Goal: Task Accomplishment & Management: Complete application form

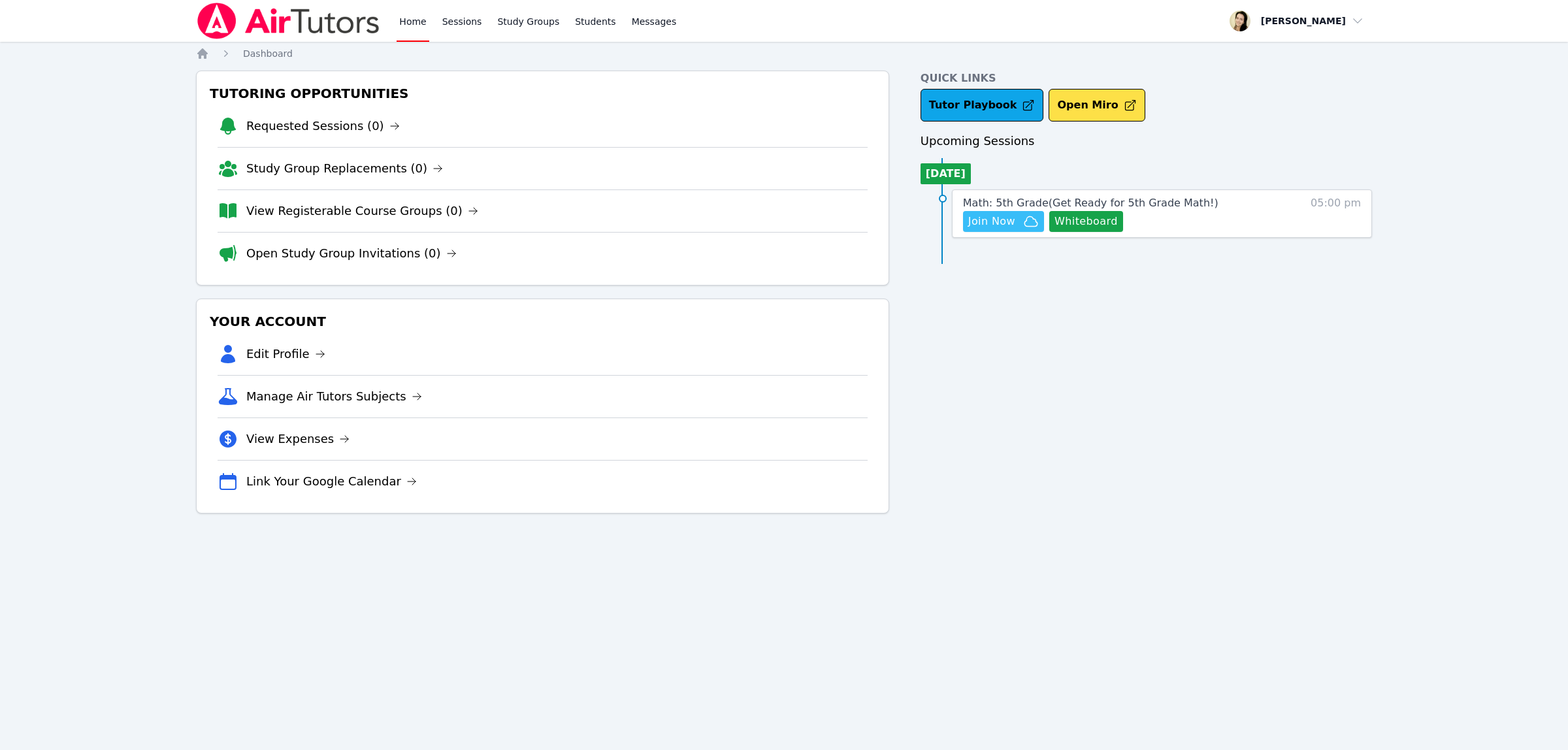
click at [993, 224] on span "Join Now" at bounding box center [992, 222] width 47 height 15
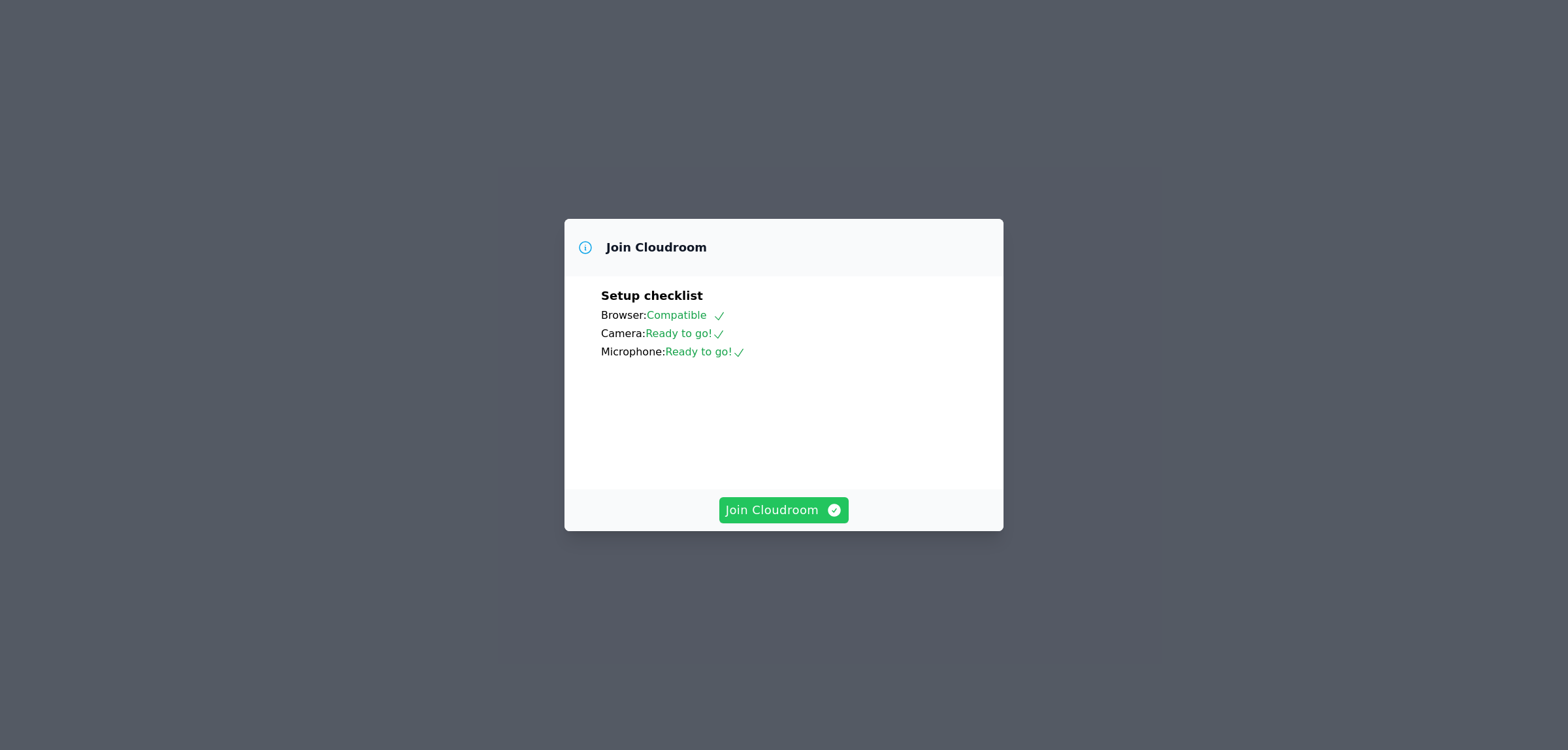
click at [791, 519] on span "Join Cloudroom" at bounding box center [784, 510] width 117 height 18
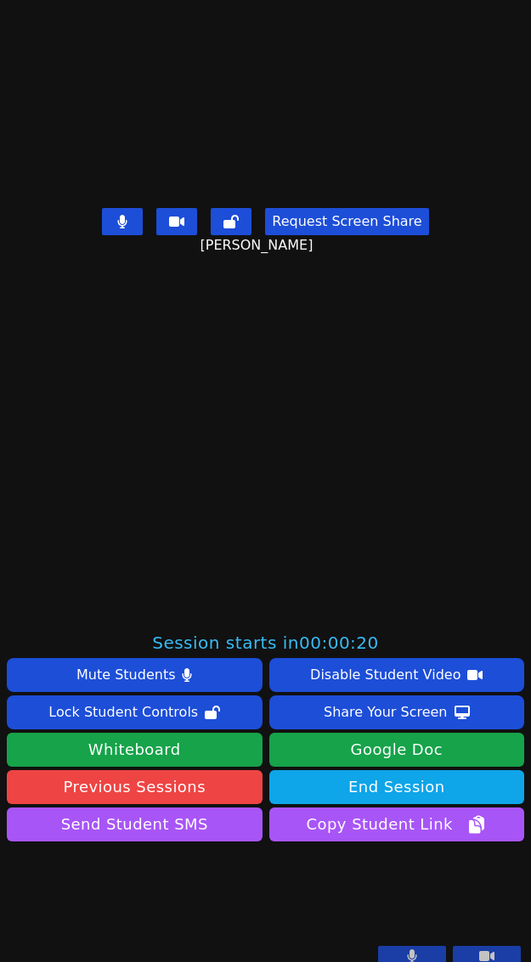
scroll to position [510, 0]
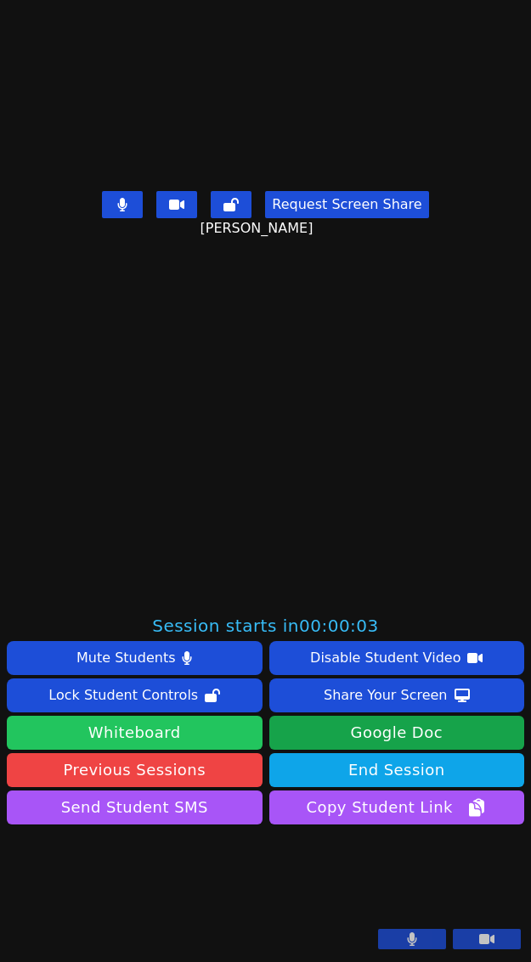
click at [187, 716] on button "Whiteboard" at bounding box center [135, 733] width 256 height 34
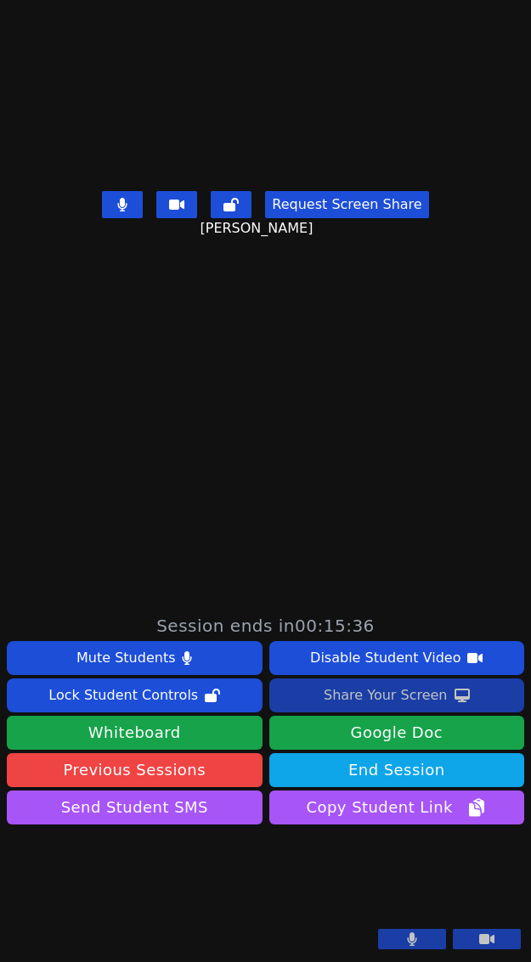
click at [344, 682] on div "Share Your Screen" at bounding box center [386, 695] width 124 height 27
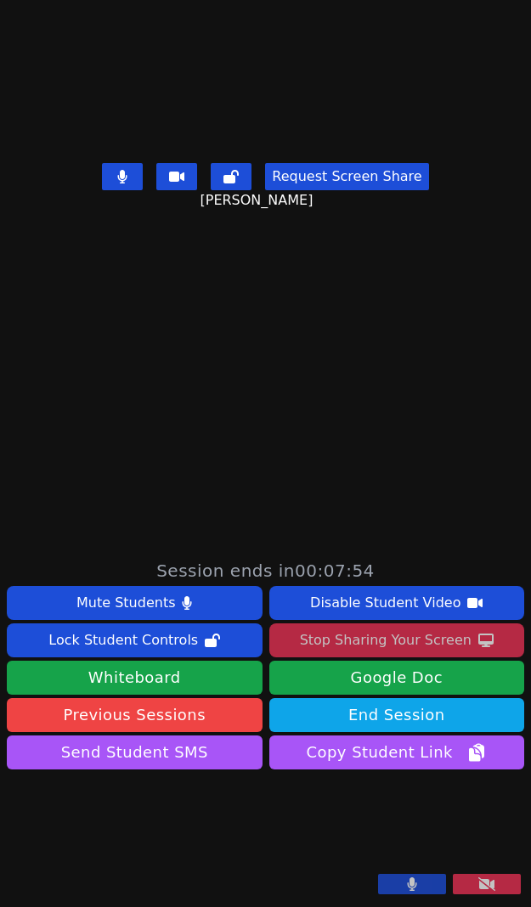
click at [371, 627] on div "Stop Sharing Your Screen" at bounding box center [386, 640] width 172 height 27
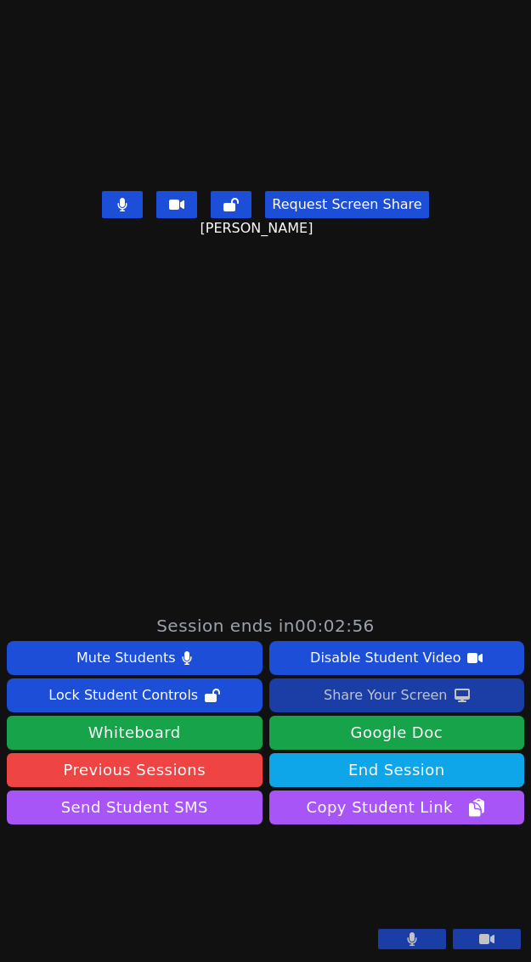
click at [400, 682] on div "Share Your Screen" at bounding box center [386, 695] width 124 height 27
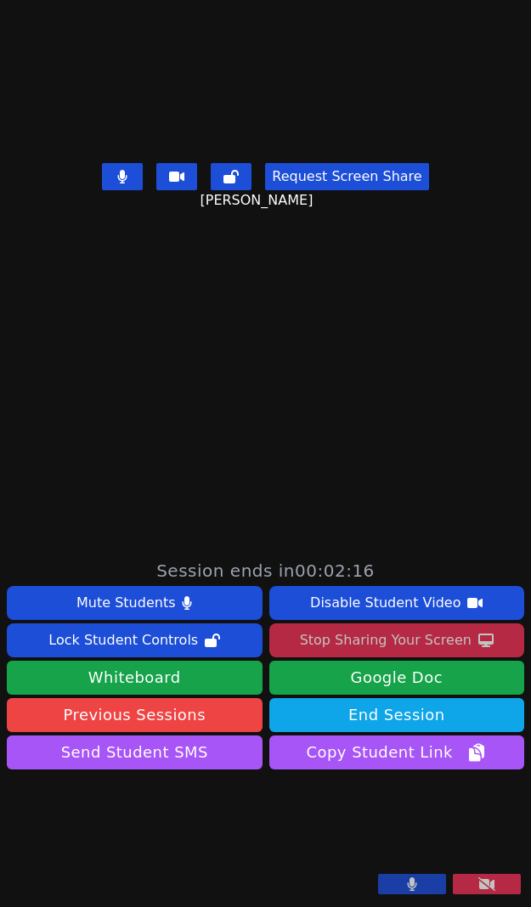
click at [418, 627] on div "Stop Sharing Your Screen" at bounding box center [386, 640] width 172 height 27
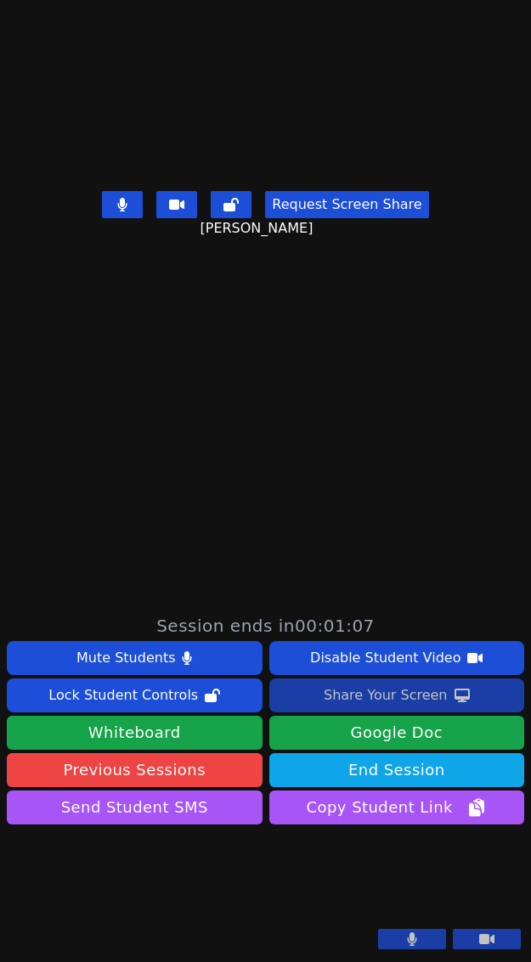
click at [374, 682] on div "Share Your Screen" at bounding box center [386, 695] width 124 height 27
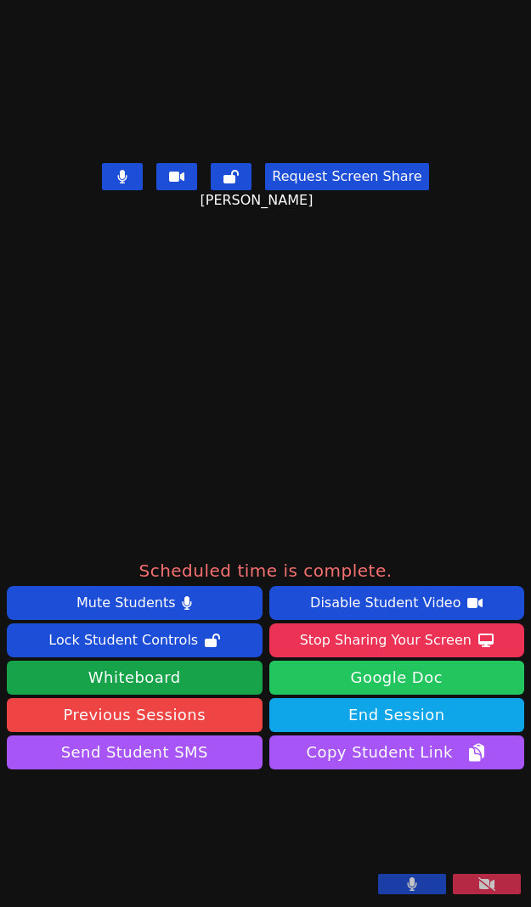
drag, startPoint x: 334, startPoint y: 480, endPoint x: 365, endPoint y: 528, distance: 57.7
click at [334, 627] on div "Stop Sharing Your Screen" at bounding box center [386, 640] width 172 height 27
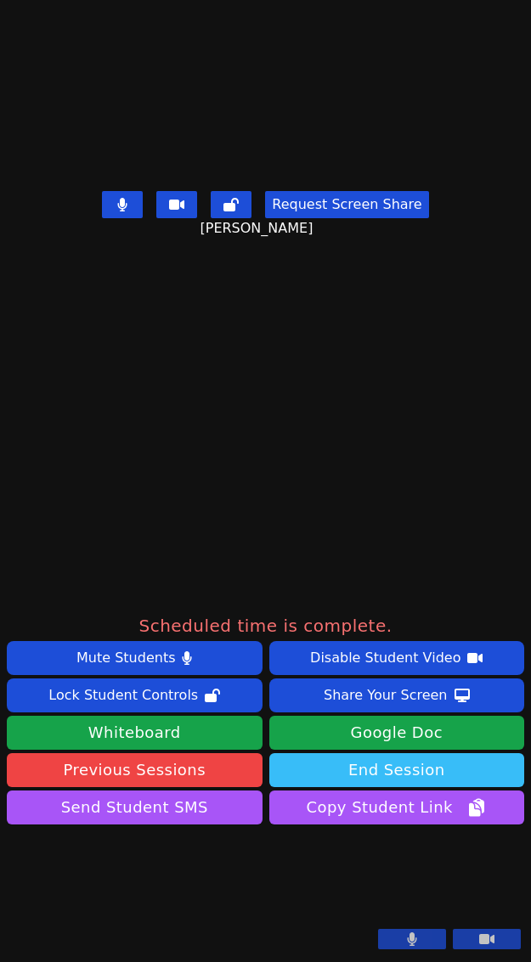
click at [353, 753] on button "End Session" at bounding box center [397, 770] width 256 height 34
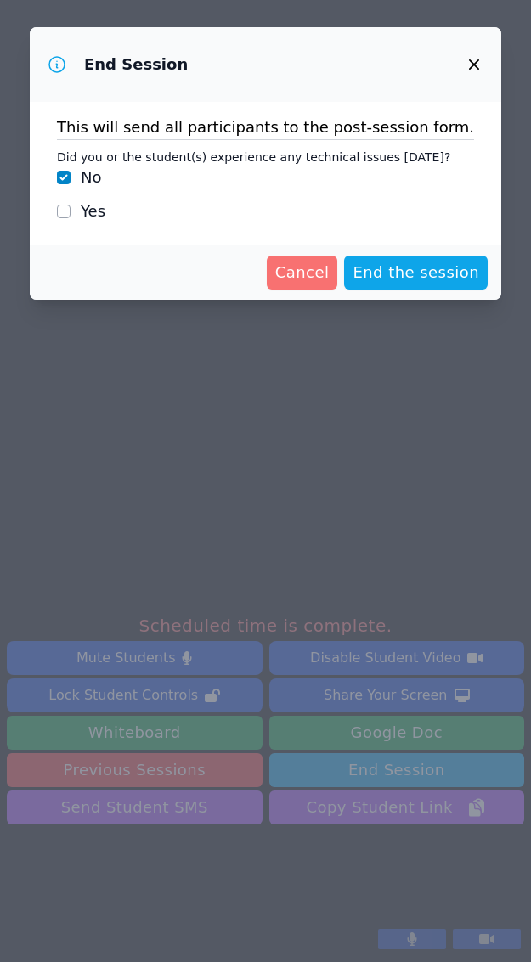
click at [296, 268] on span "Cancel" at bounding box center [302, 273] width 54 height 24
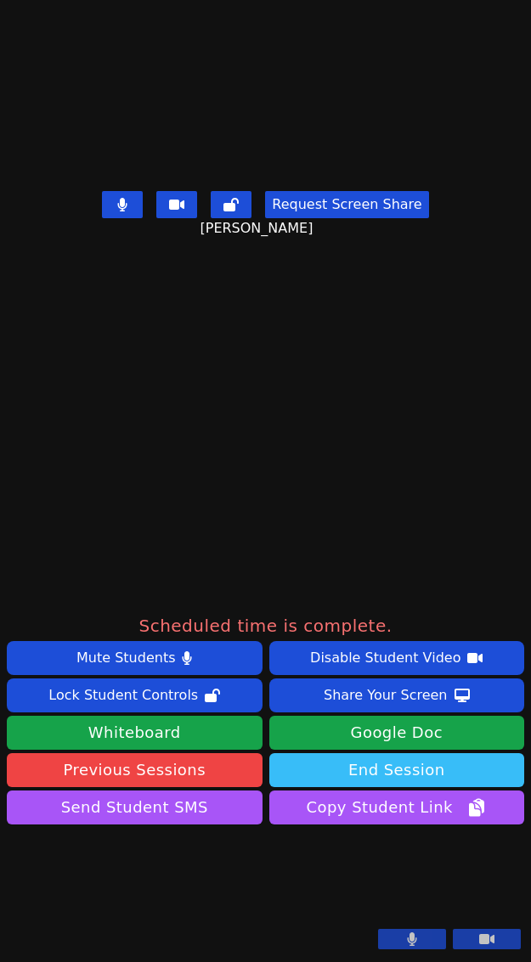
click at [338, 753] on button "End Session" at bounding box center [397, 770] width 256 height 34
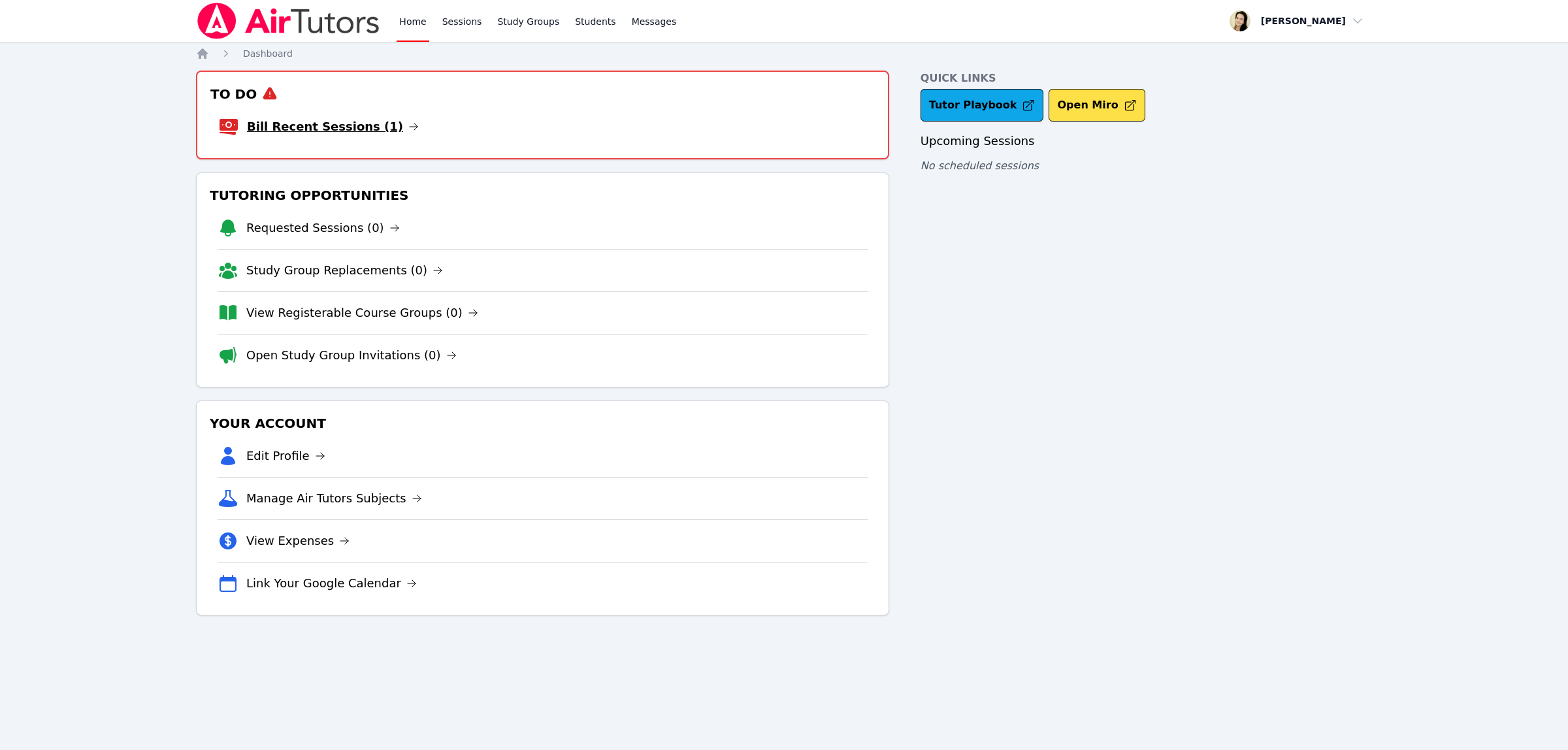
click at [302, 125] on link "Bill Recent Sessions (1)" at bounding box center [332, 127] width 172 height 18
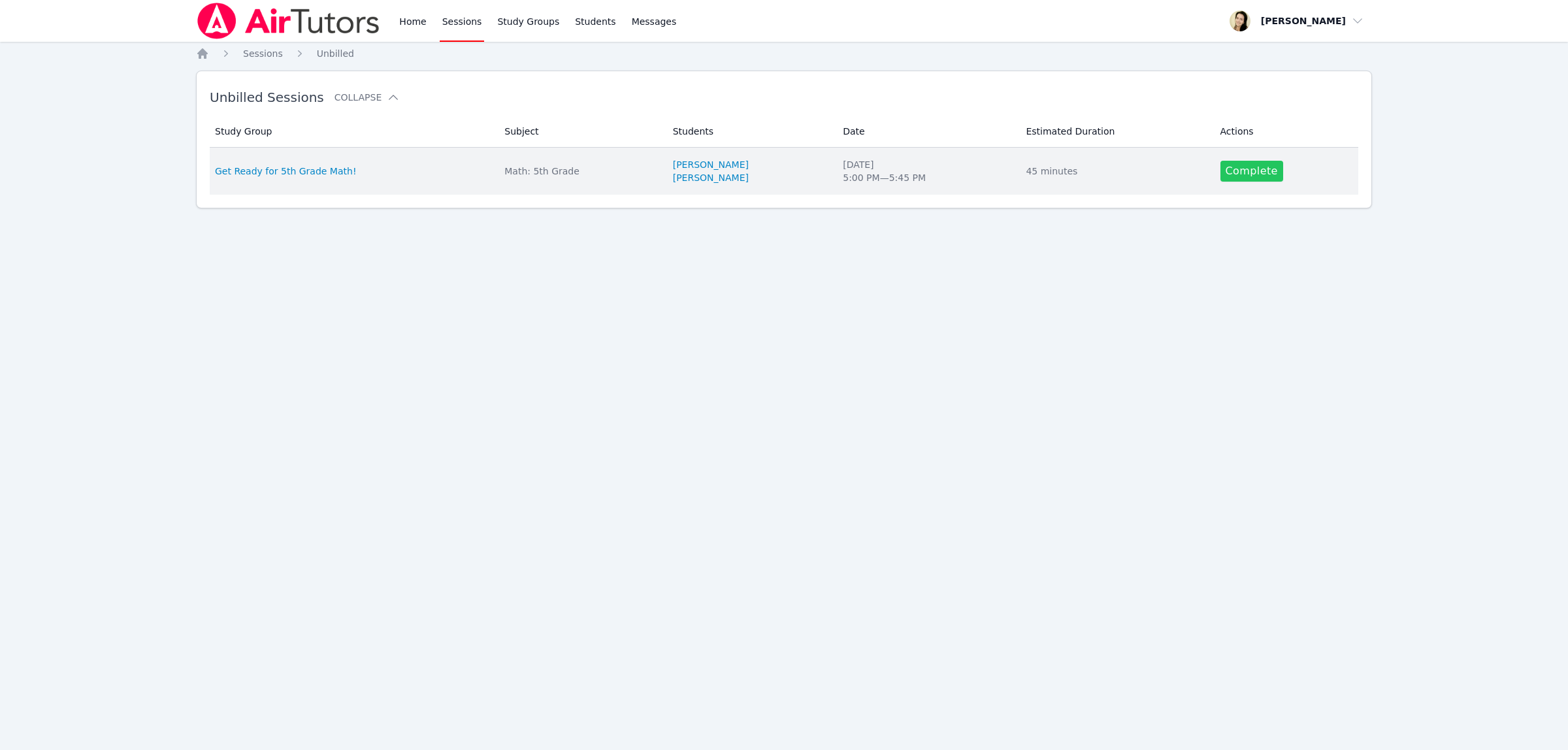
click at [1253, 165] on link "Complete" at bounding box center [1252, 171] width 63 height 21
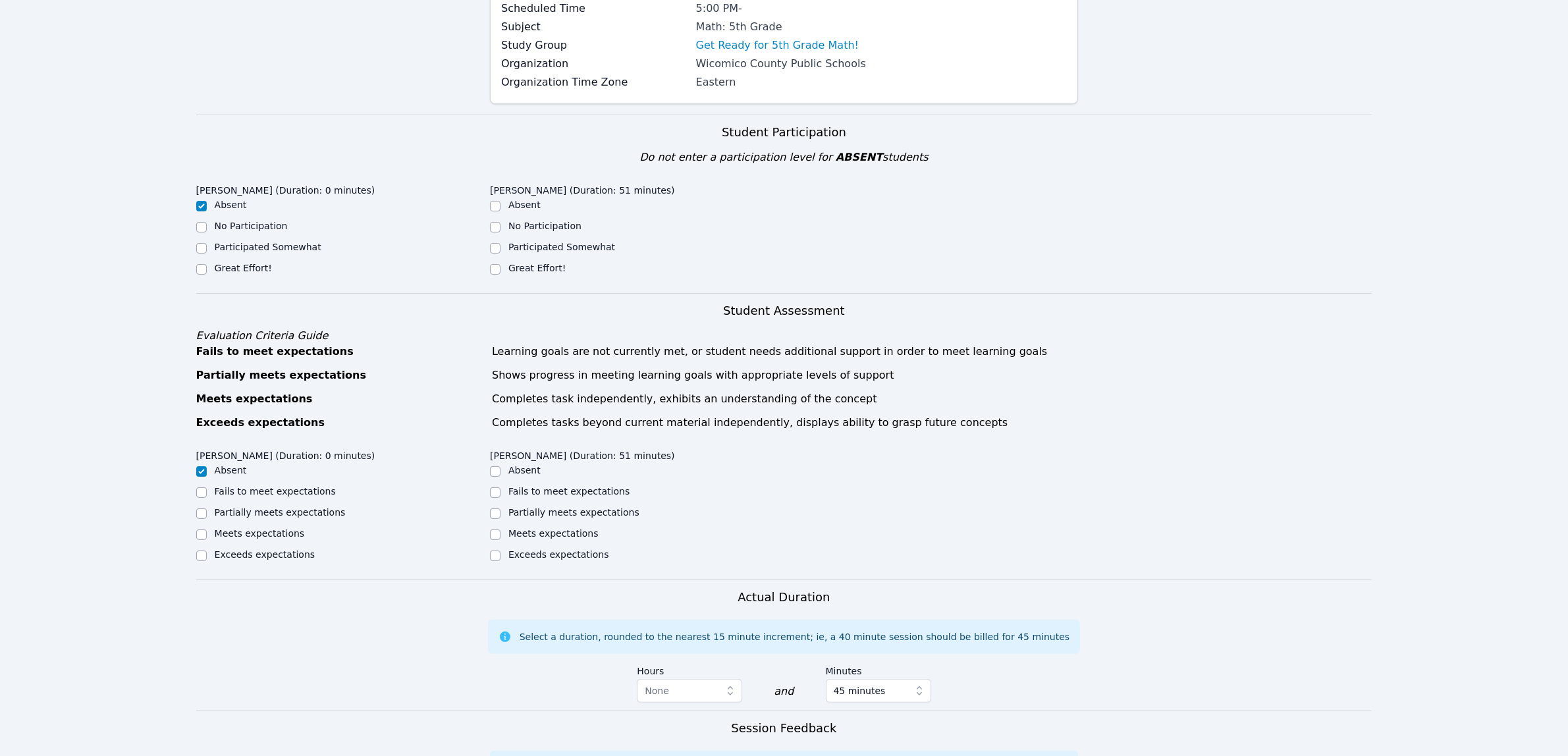
scroll to position [247, 0]
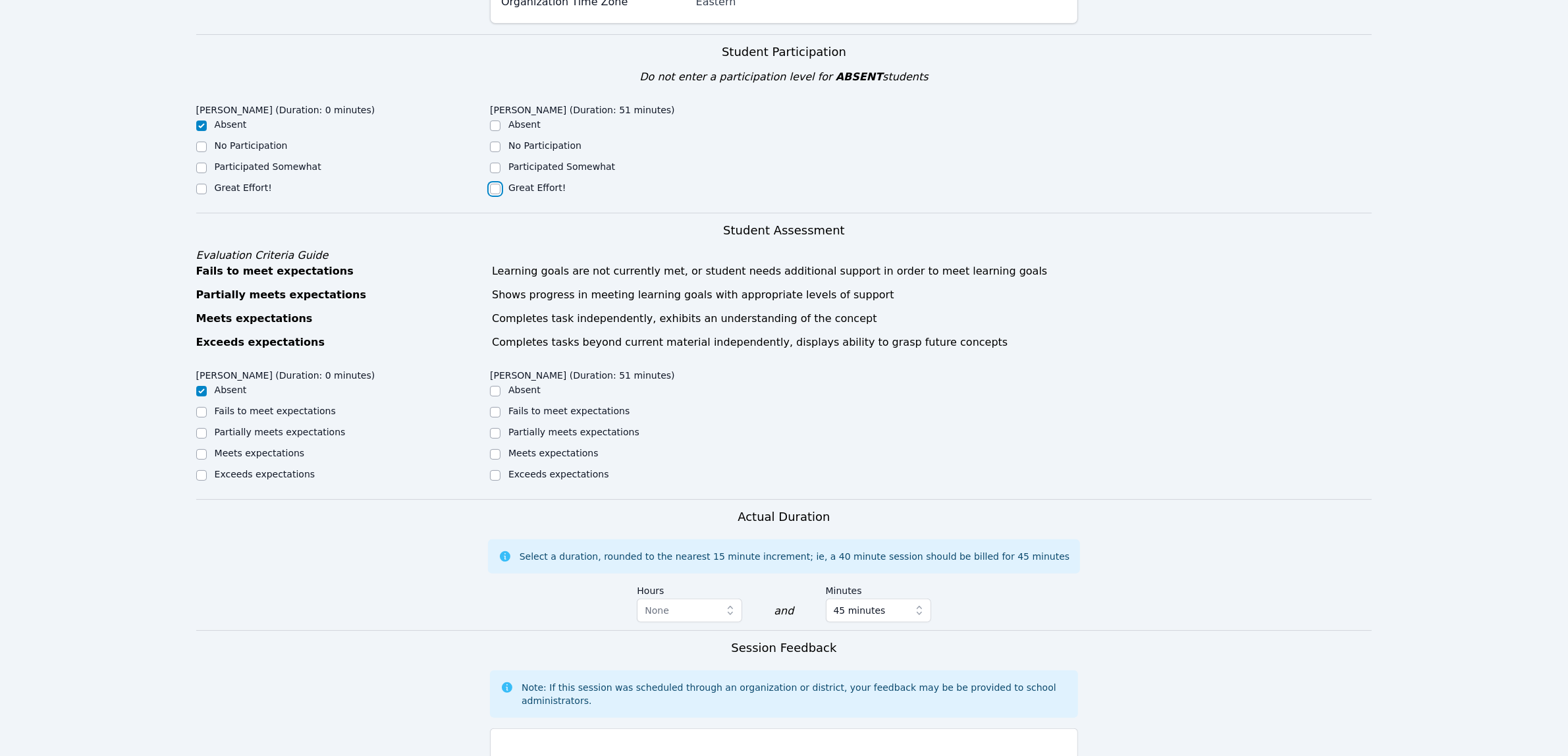
click at [498, 188] on input "Great Effort!" at bounding box center [496, 189] width 11 height 11
checkbox input "true"
click at [496, 433] on input "Partially meets expectations" at bounding box center [496, 433] width 11 height 11
checkbox input "true"
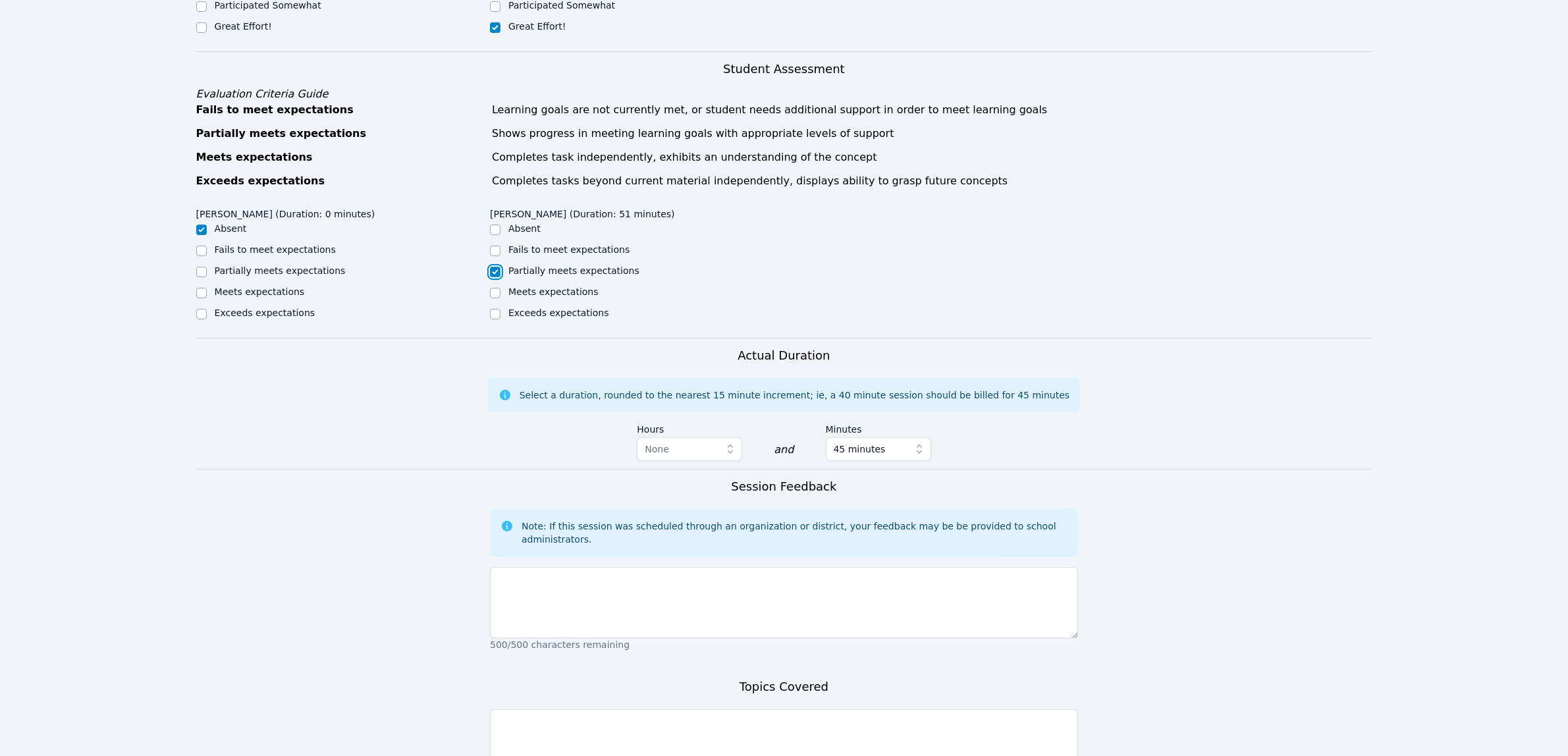
scroll to position [412, 0]
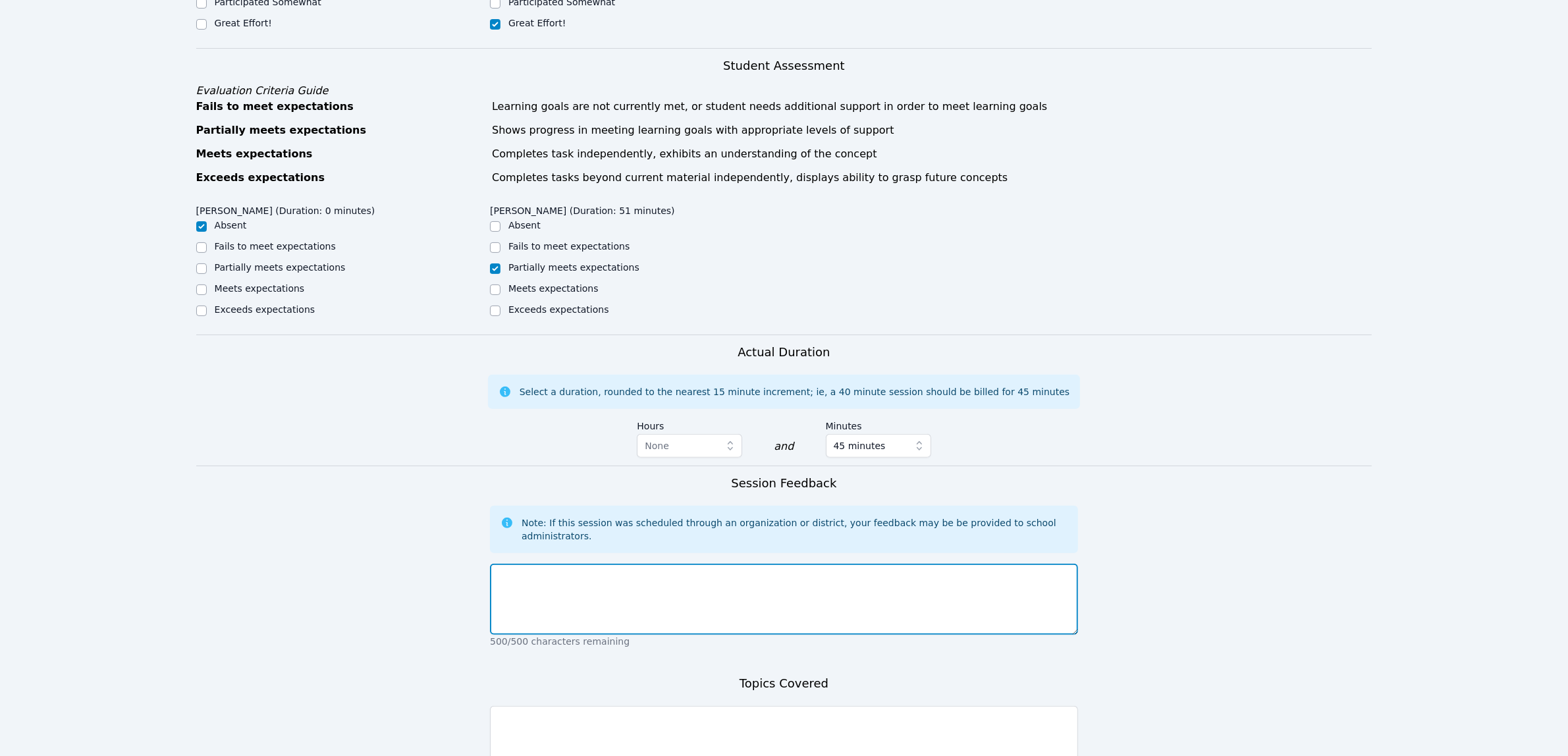
click at [560, 585] on textarea at bounding box center [784, 599] width 588 height 71
paste textarea "After receiving her award certificate and providing feedback on our sessions th…"
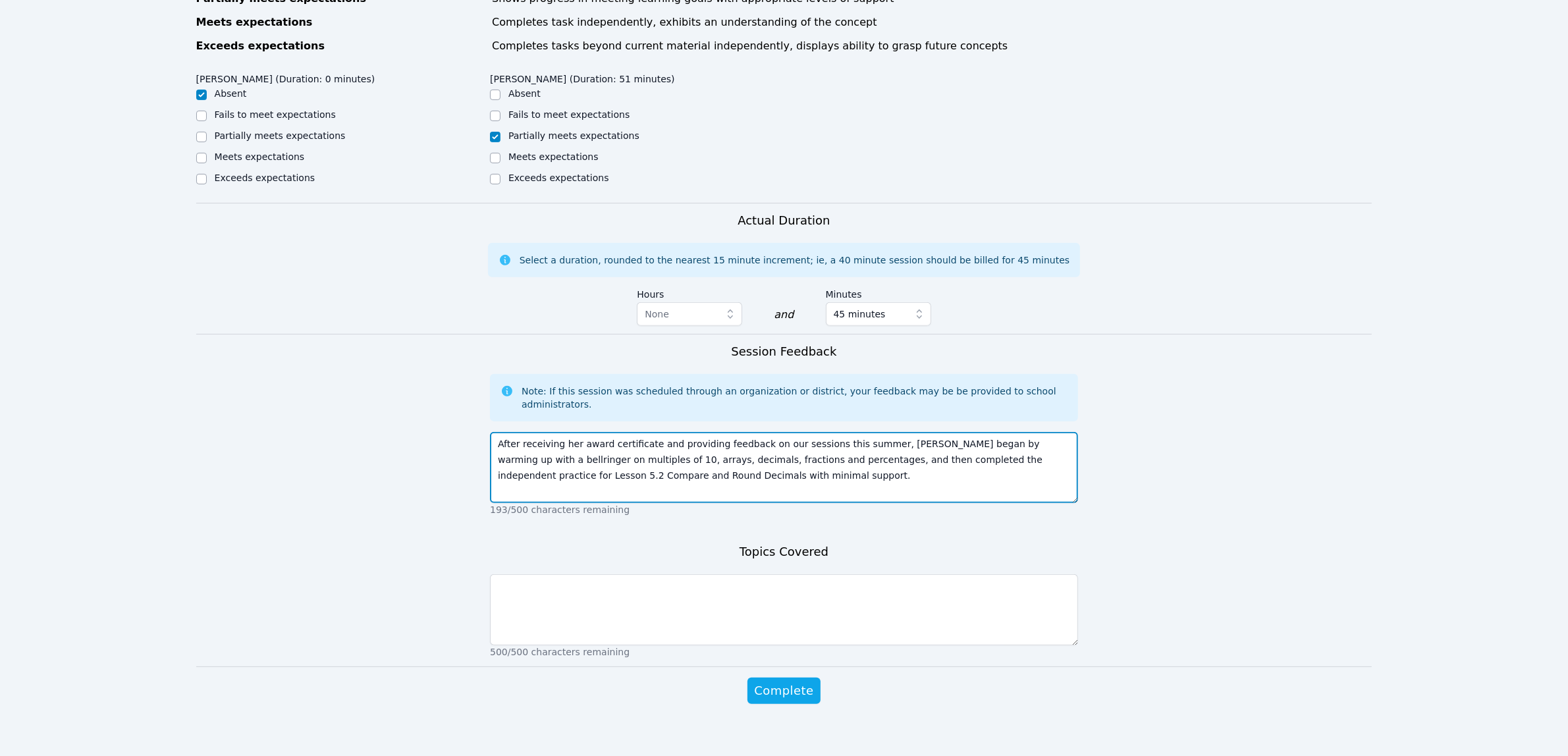
scroll to position [554, 0]
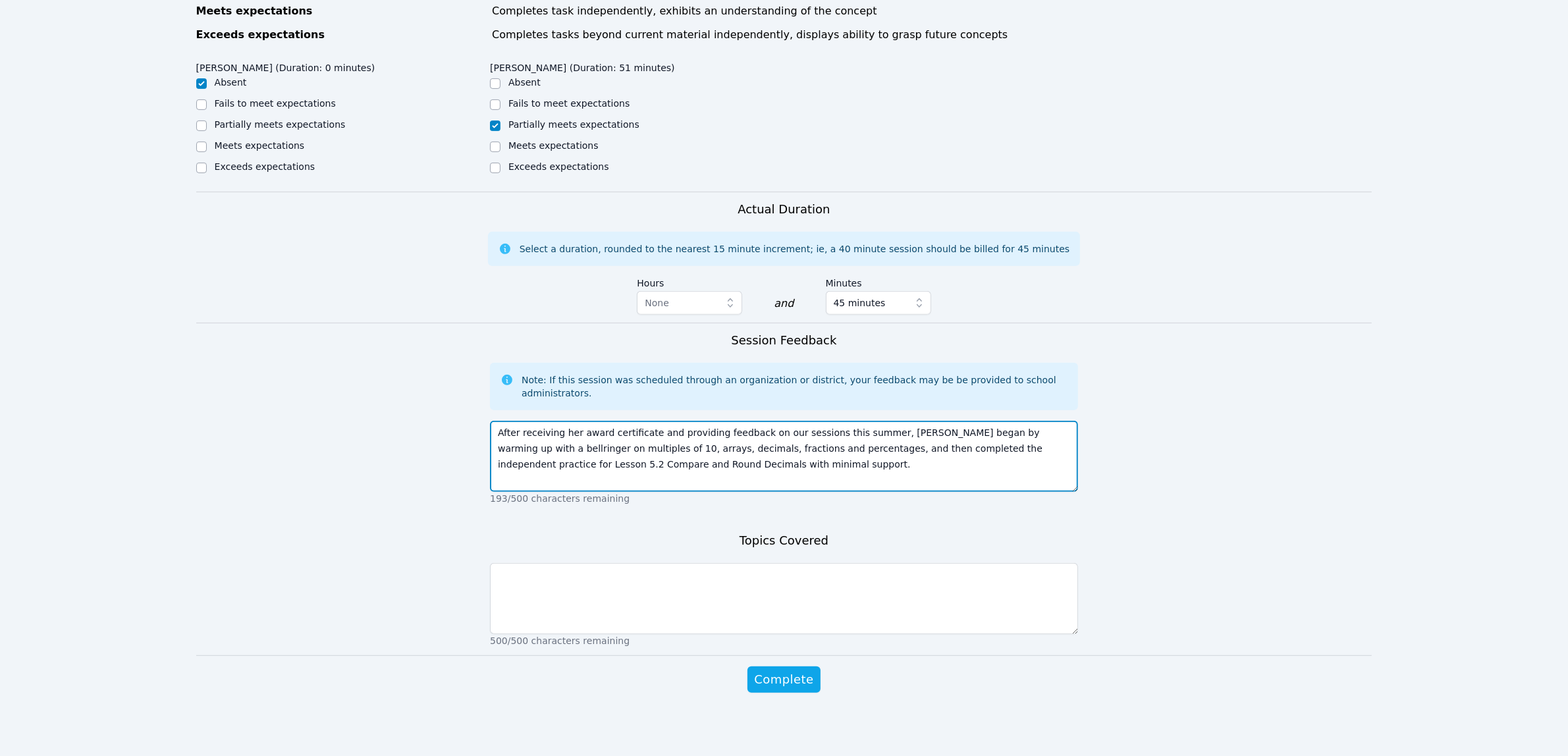
type textarea "After receiving her award certificate and providing feedback on our sessions th…"
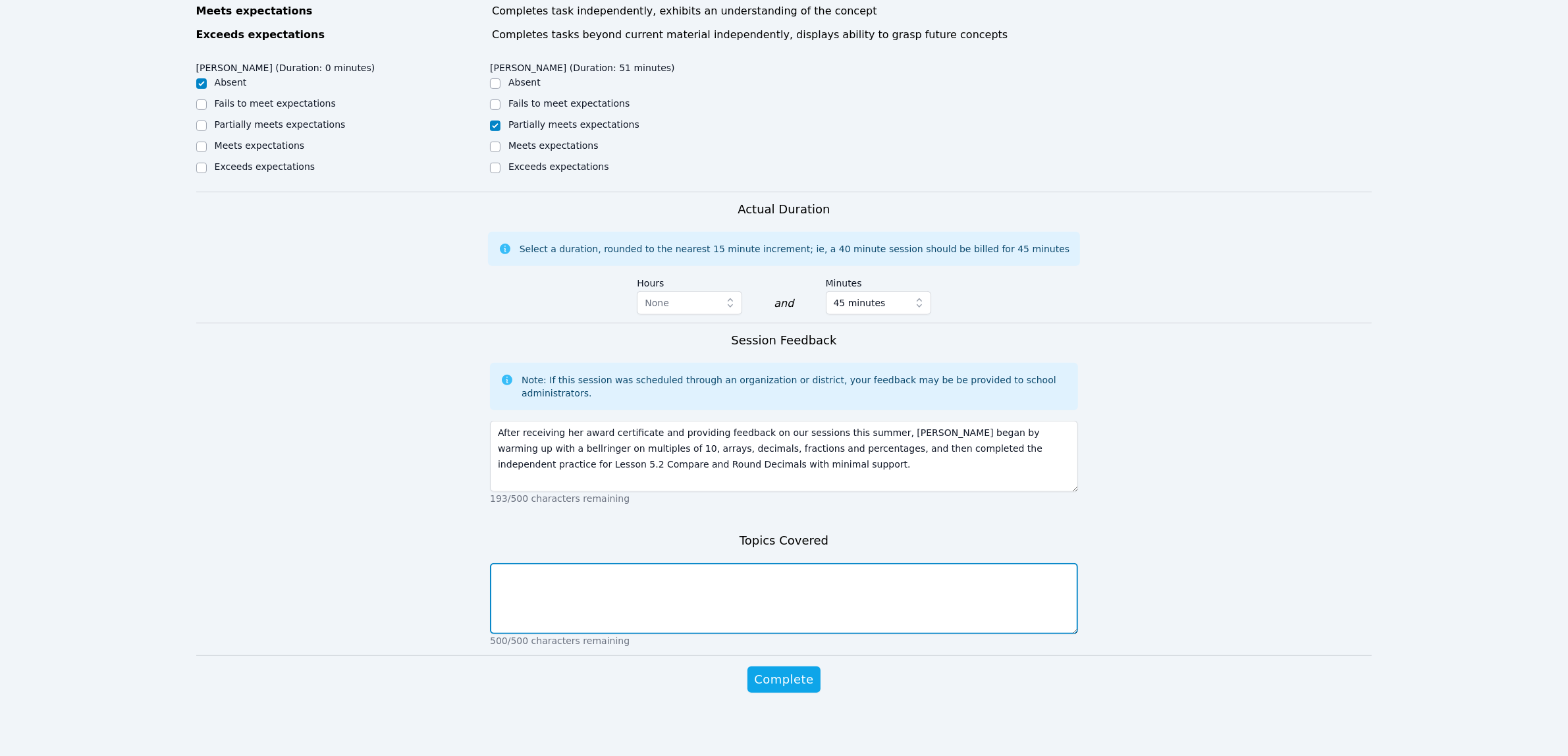
click at [574, 582] on textarea at bounding box center [784, 599] width 588 height 71
paste textarea "Multiples of 10, arrays, decimals, fractions, percentages, rounding, comparing"
type textarea "Multiples of 10, arrays, decimals, fractions, percentages, rounding, comparing"
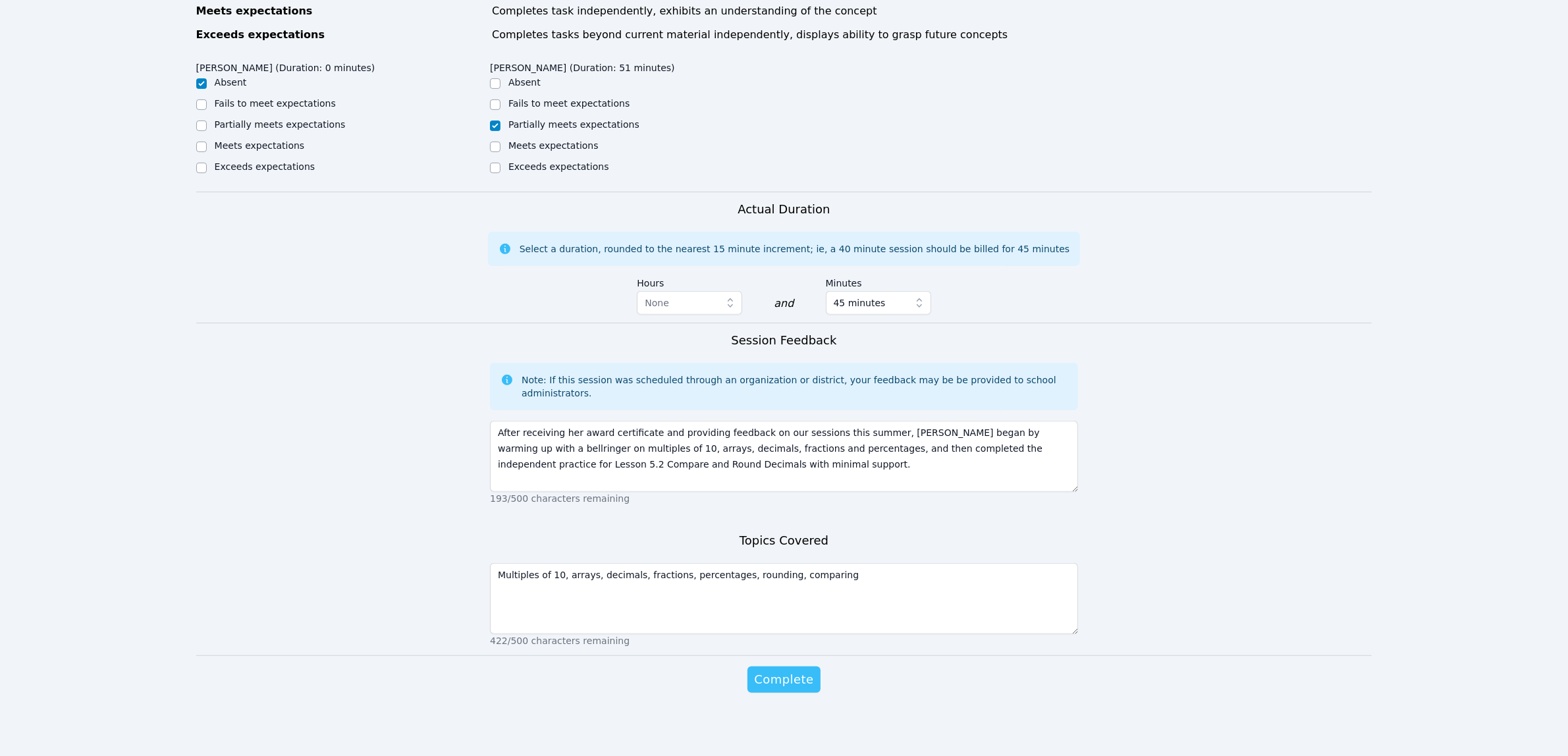
click at [789, 673] on span "Complete" at bounding box center [783, 680] width 59 height 19
